Goal: Task Accomplishment & Management: Use online tool/utility

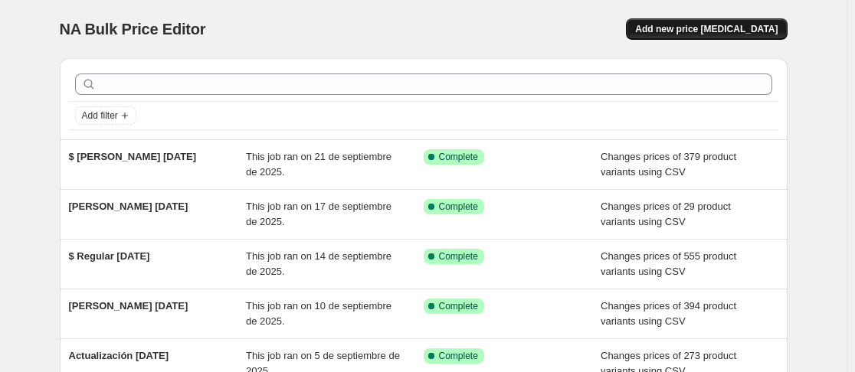
click at [696, 31] on span "Add new price [MEDICAL_DATA]" at bounding box center [706, 29] width 142 height 12
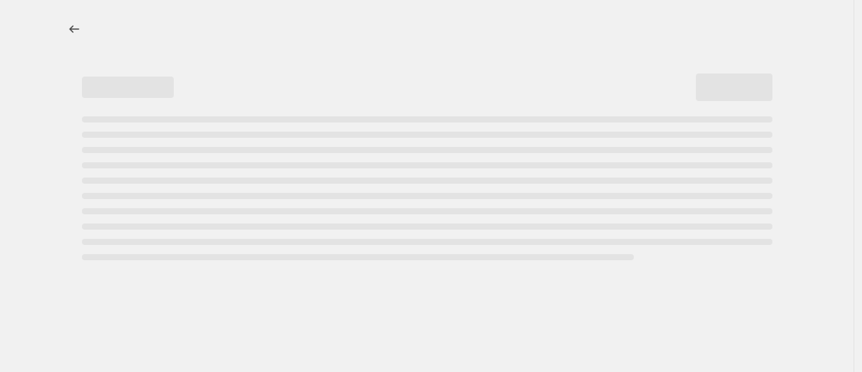
select select "percentage"
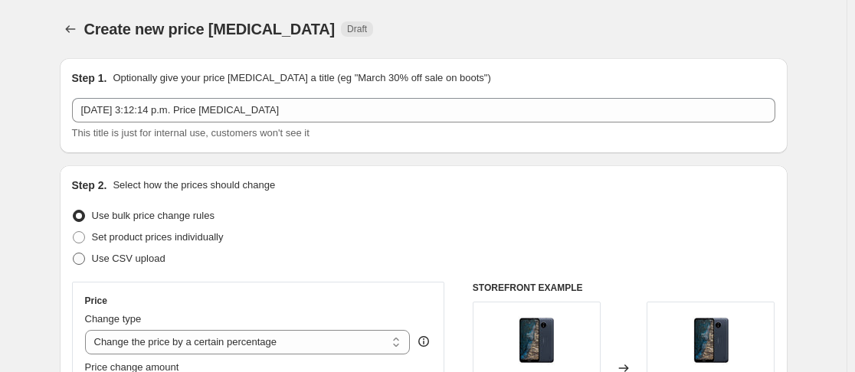
click at [84, 254] on span at bounding box center [79, 259] width 12 height 12
click at [74, 254] on input "Use CSV upload" at bounding box center [73, 253] width 1 height 1
radio input "true"
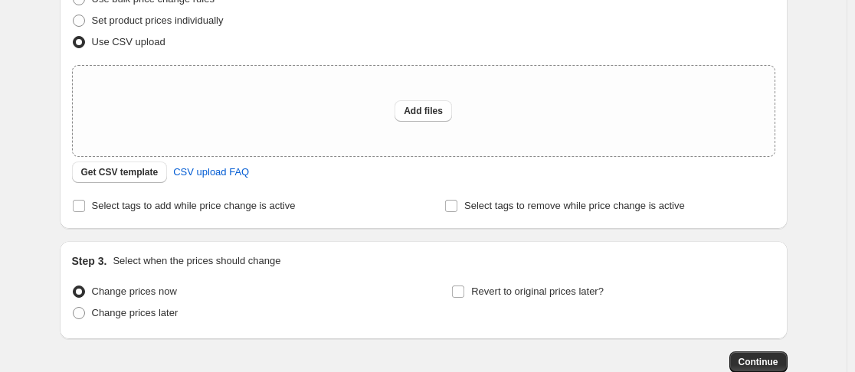
scroll to position [218, 0]
click at [149, 175] on span "Get CSV template" at bounding box center [119, 171] width 77 height 12
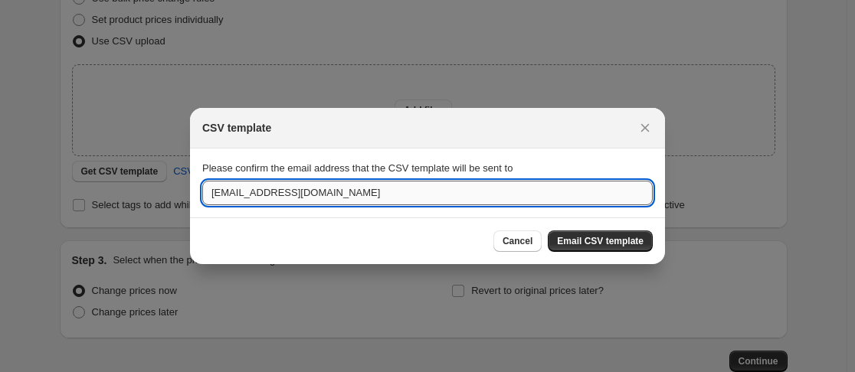
click at [323, 195] on input "admin@tienduo.com" at bounding box center [427, 193] width 450 height 25
type input "anakaren@tienduo.com"
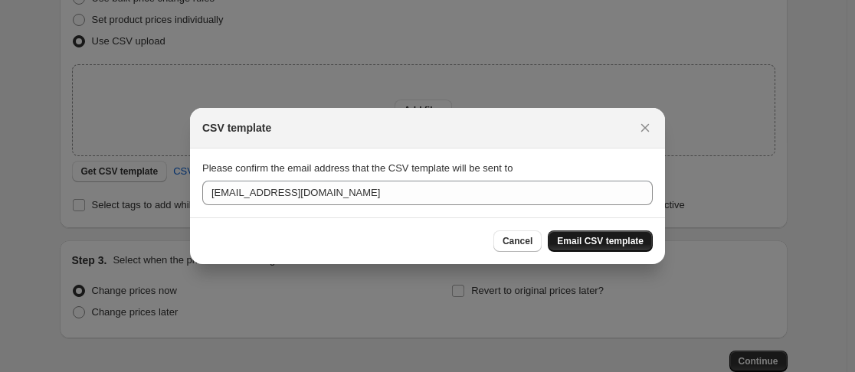
click at [587, 237] on span "Email CSV template" at bounding box center [600, 241] width 87 height 12
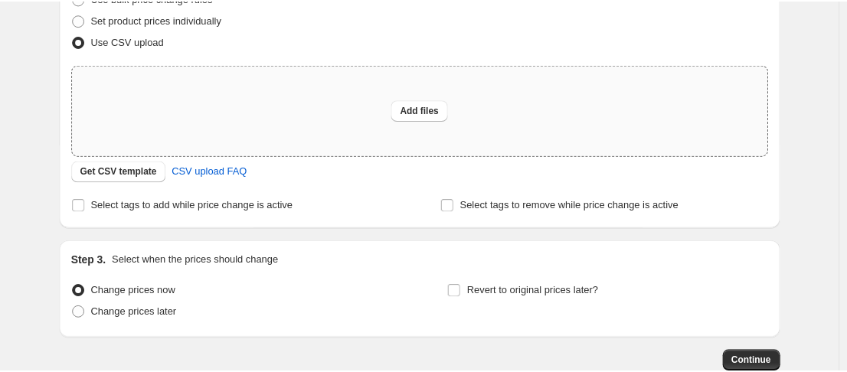
scroll to position [0, 0]
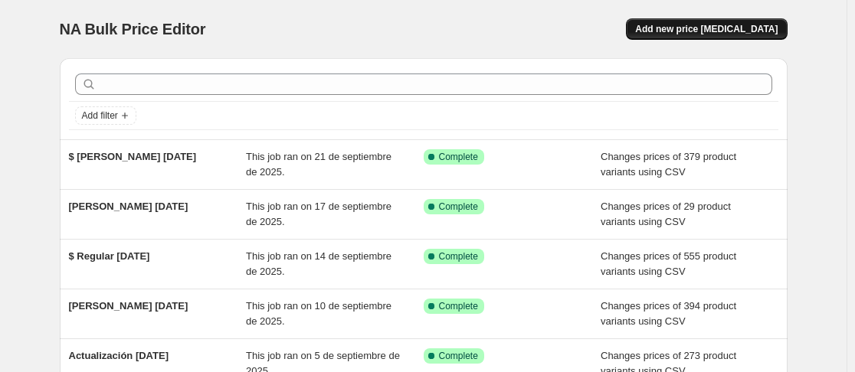
click at [718, 21] on button "Add new price change job" at bounding box center [706, 28] width 161 height 21
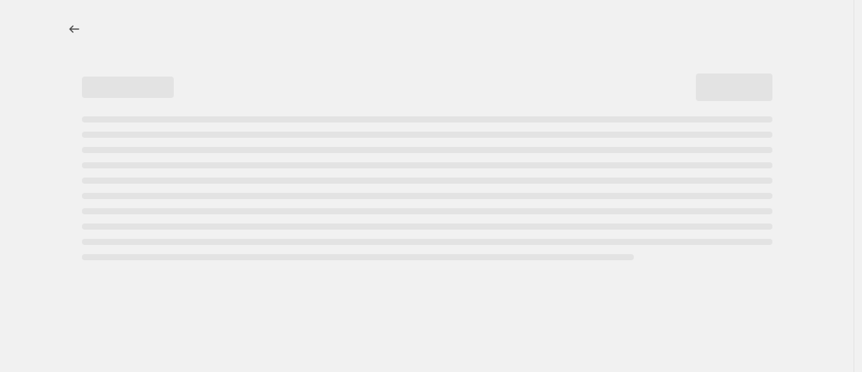
select select "percentage"
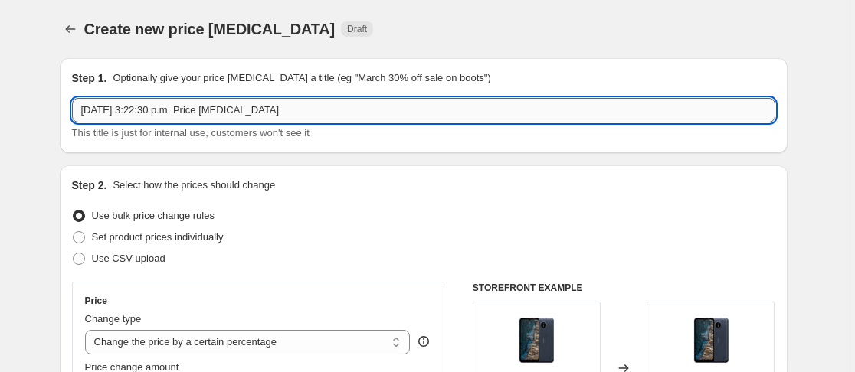
click at [266, 122] on input "26 sep 2025, 3:22:30 p.m. Price change job" at bounding box center [423, 110] width 703 height 25
type input "$ Regular 28SEP"
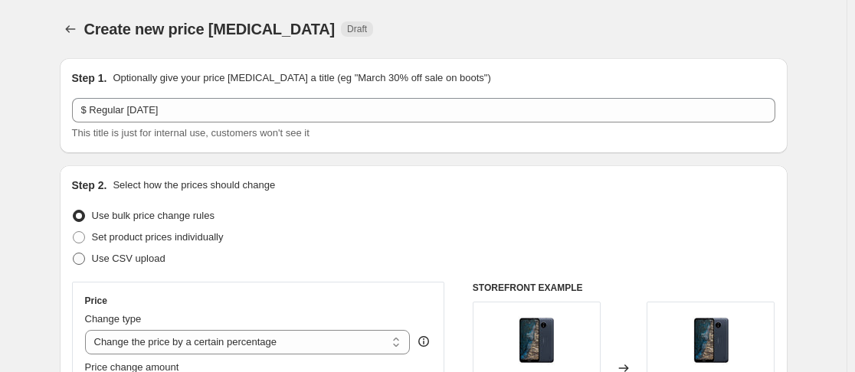
click at [83, 258] on span at bounding box center [79, 259] width 12 height 12
click at [74, 254] on input "Use CSV upload" at bounding box center [73, 253] width 1 height 1
radio input "true"
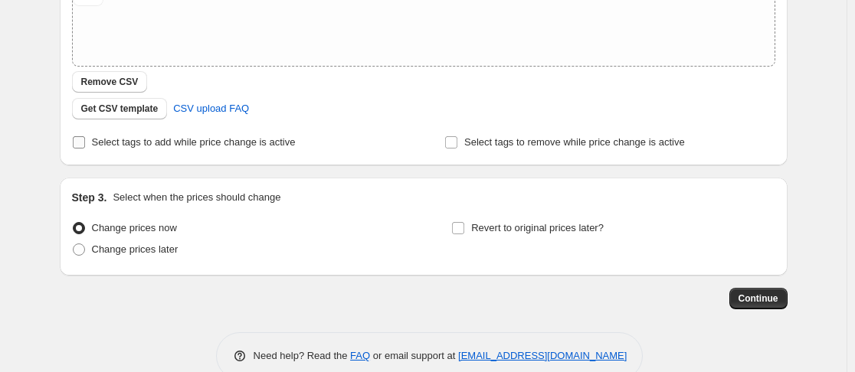
scroll to position [338, 0]
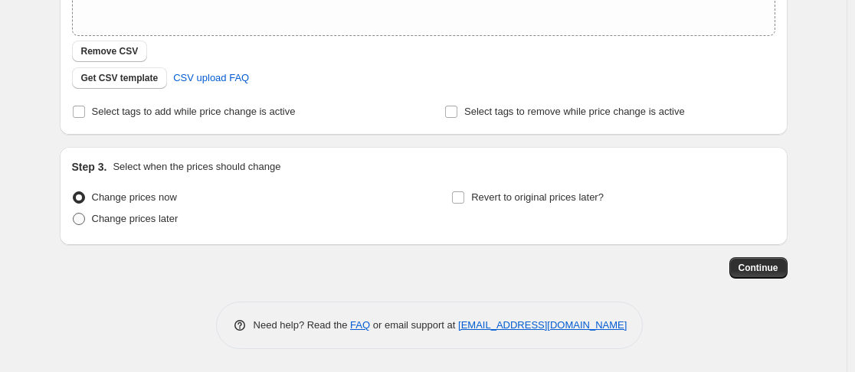
click at [80, 221] on span at bounding box center [79, 219] width 12 height 12
click at [74, 214] on input "Change prices later" at bounding box center [73, 213] width 1 height 1
radio input "true"
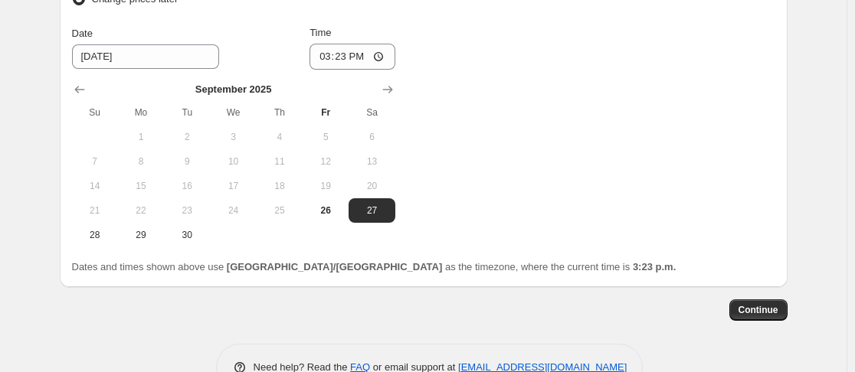
scroll to position [600, 0]
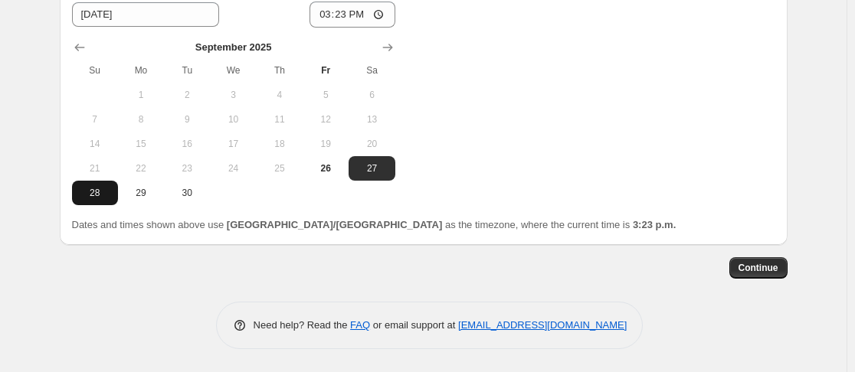
click at [92, 198] on span "28" at bounding box center [95, 193] width 34 height 12
type input "9/28/2025"
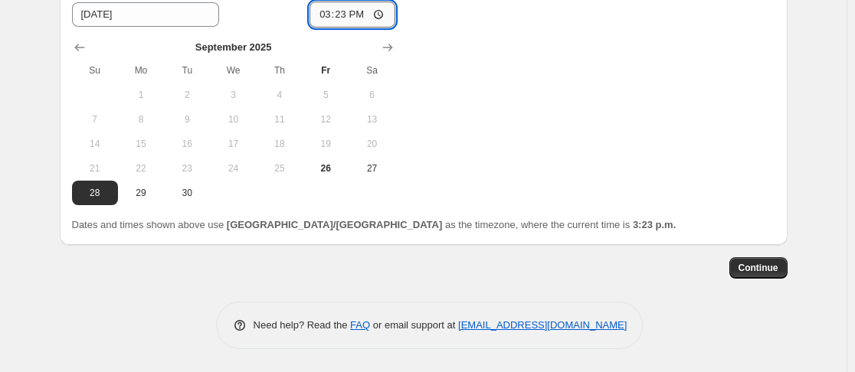
click at [338, 10] on input "15:23" at bounding box center [352, 15] width 86 height 26
click at [322, 11] on input "15:23" at bounding box center [352, 15] width 86 height 26
type input "23:45"
click at [755, 266] on span "Continue" at bounding box center [758, 268] width 40 height 12
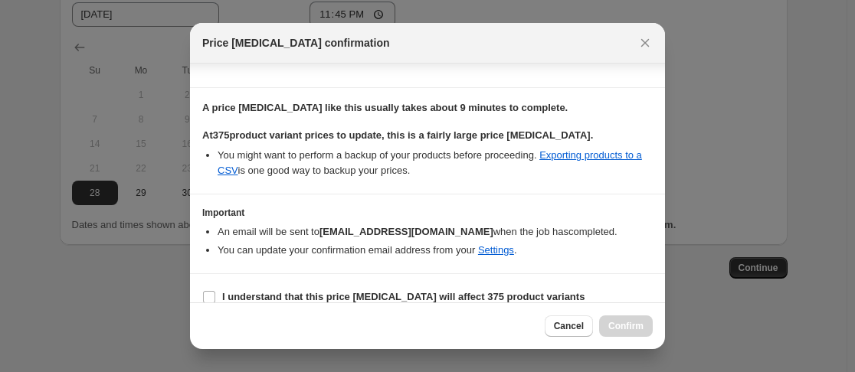
scroll to position [129, 0]
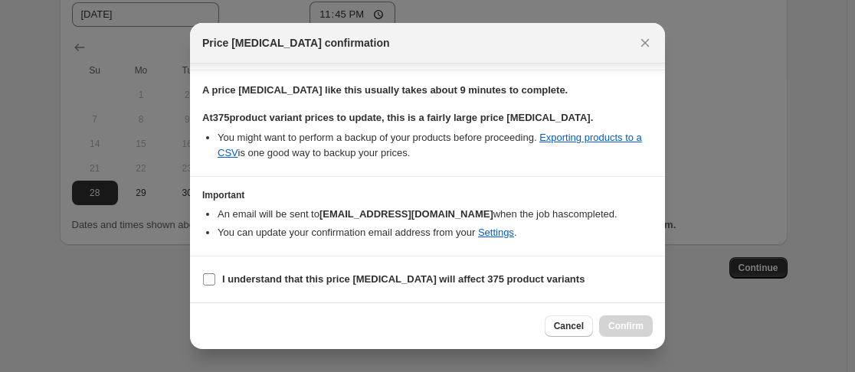
click at [208, 280] on input "I understand that this price change job will affect 375 product variants" at bounding box center [209, 279] width 12 height 12
checkbox input "true"
click at [621, 332] on span "Confirm" at bounding box center [625, 326] width 35 height 12
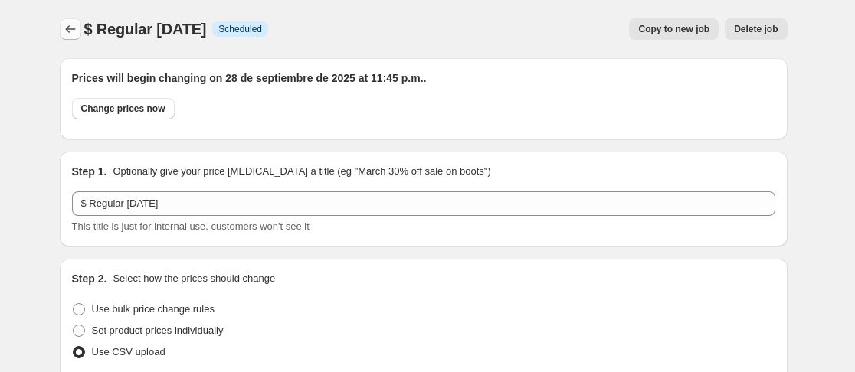
click at [76, 30] on icon "Price change jobs" at bounding box center [70, 28] width 15 height 15
